Goal: Browse casually: Explore the website without a specific task or goal

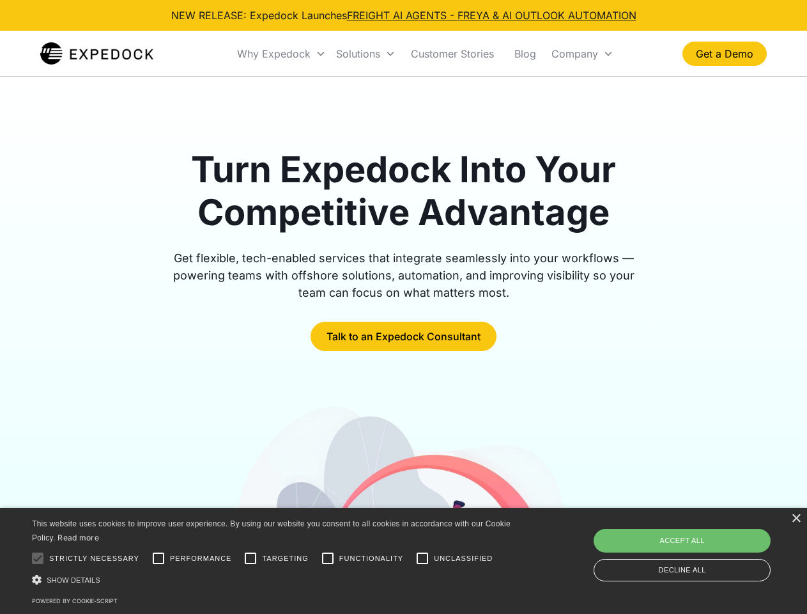
click at [282, 54] on div "Why Expedock" at bounding box center [274, 53] width 74 height 13
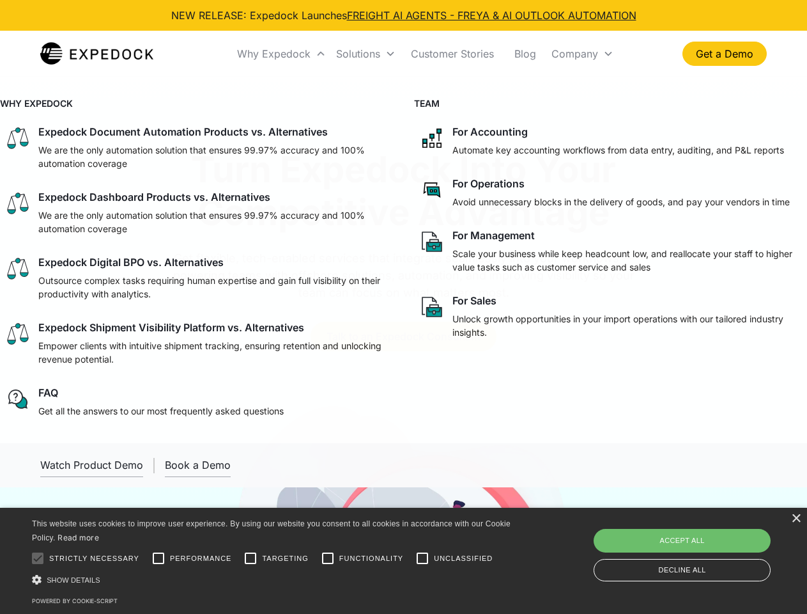
click at [366, 54] on div "Solutions" at bounding box center [358, 53] width 44 height 13
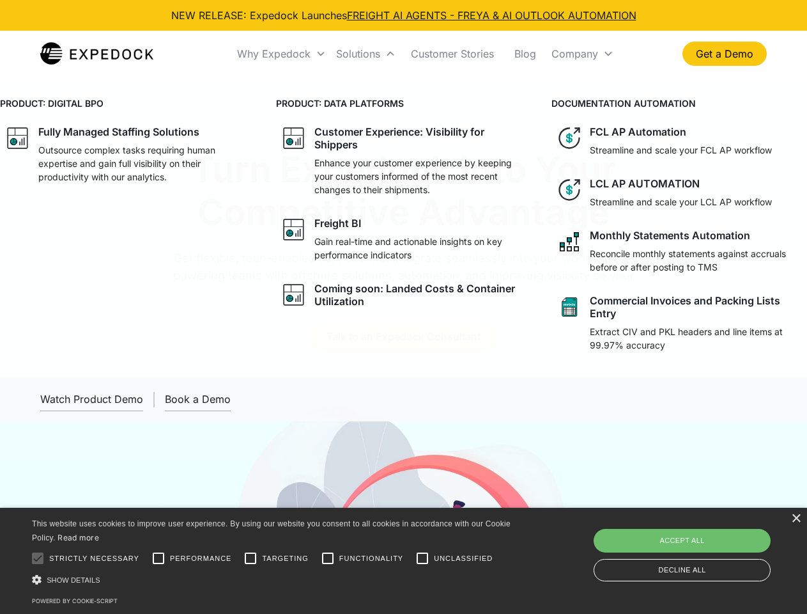
click at [582, 54] on div "Company" at bounding box center [575, 53] width 47 height 13
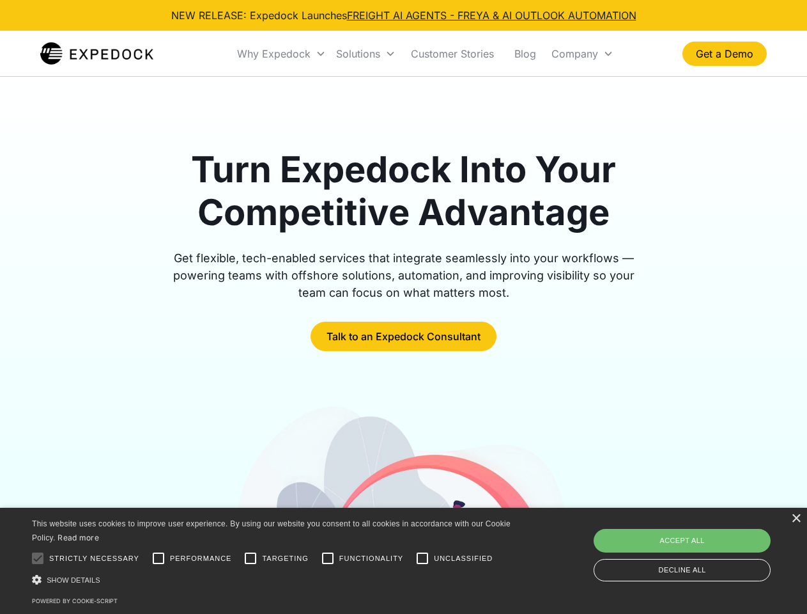
click at [38, 558] on div at bounding box center [38, 558] width 26 height 26
click at [159, 558] on input "Performance" at bounding box center [159, 558] width 26 height 26
checkbox input "true"
click at [251, 558] on input "Targeting" at bounding box center [251, 558] width 26 height 26
checkbox input "true"
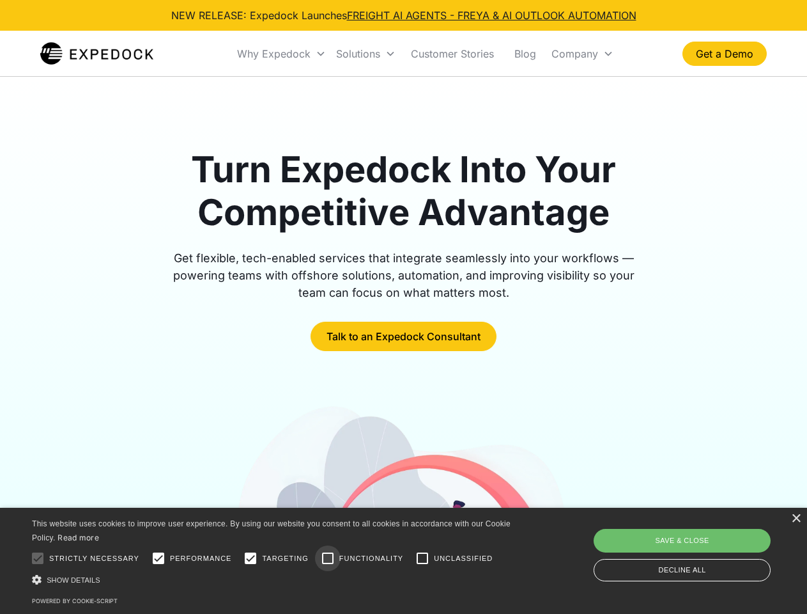
click at [328, 558] on input "Functionality" at bounding box center [328, 558] width 26 height 26
checkbox input "true"
click at [423, 558] on input "Unclassified" at bounding box center [423, 558] width 26 height 26
checkbox input "true"
click at [274, 579] on div "Show details Hide details" at bounding box center [273, 579] width 483 height 13
